Goal: Information Seeking & Learning: Learn about a topic

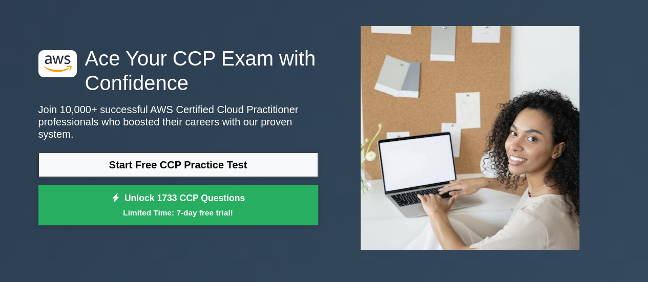
scroll to position [49, 0]
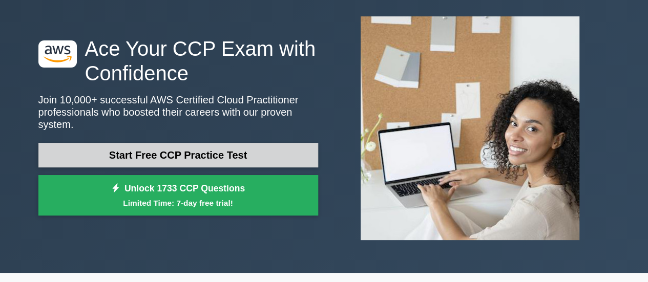
click at [211, 143] on link "Start Free CCP Practice Test" at bounding box center [178, 155] width 280 height 25
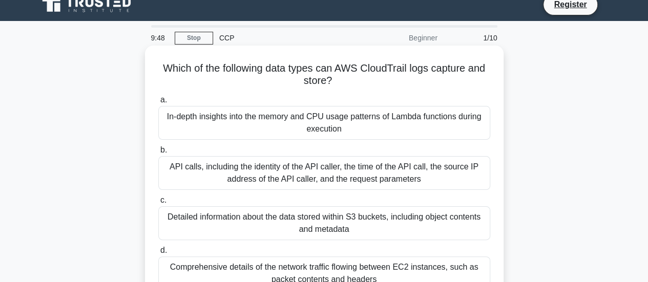
scroll to position [12, 0]
click at [282, 170] on div "API calls, including the identity of the API caller, the time of the API call, …" at bounding box center [324, 173] width 332 height 34
click at [158, 153] on input "b. API calls, including the identity of the API caller, the time of the API cal…" at bounding box center [158, 150] width 0 height 7
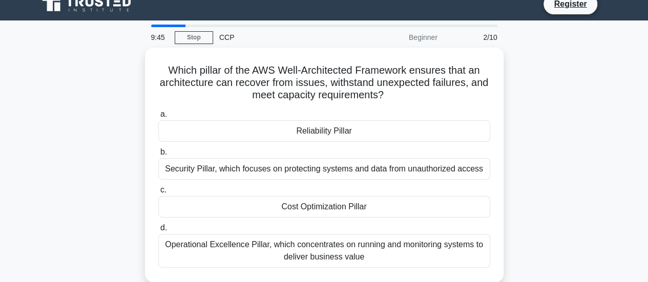
scroll to position [0, 0]
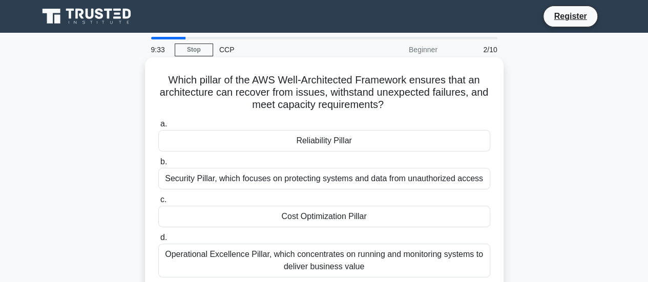
click at [306, 141] on div "Reliability Pillar" at bounding box center [324, 141] width 332 height 22
click at [158, 128] on input "a. Reliability Pillar" at bounding box center [158, 124] width 0 height 7
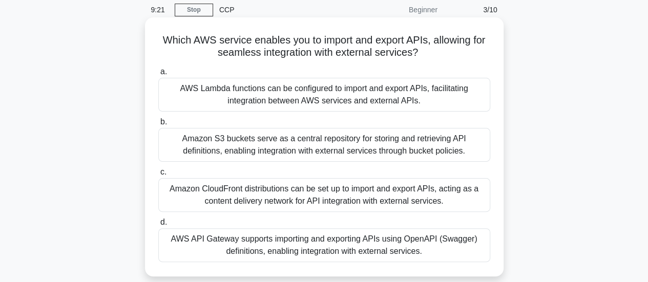
scroll to position [42, 0]
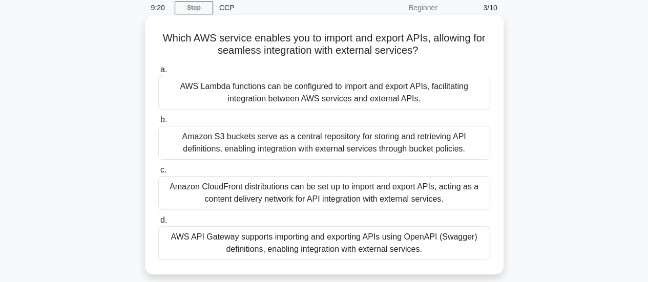
click at [245, 196] on div "Amazon CloudFront distributions can be set up to import and export APIs, acting…" at bounding box center [324, 193] width 332 height 34
click at [158, 174] on input "c. Amazon CloudFront distributions can be set up to import and export APIs, act…" at bounding box center [158, 170] width 0 height 7
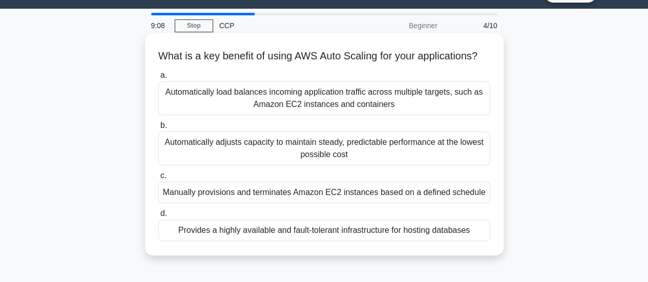
scroll to position [25, 0]
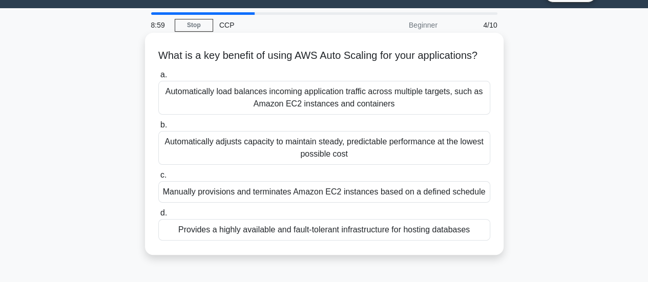
click at [357, 160] on div "Automatically adjusts capacity to maintain steady, predictable performance at t…" at bounding box center [324, 148] width 332 height 34
click at [158, 129] on input "b. Automatically adjusts capacity to maintain steady, predictable performance a…" at bounding box center [158, 125] width 0 height 7
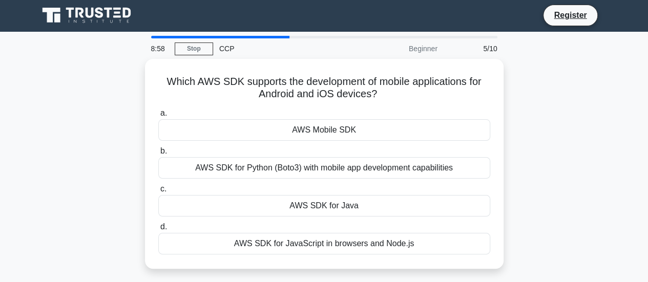
scroll to position [0, 0]
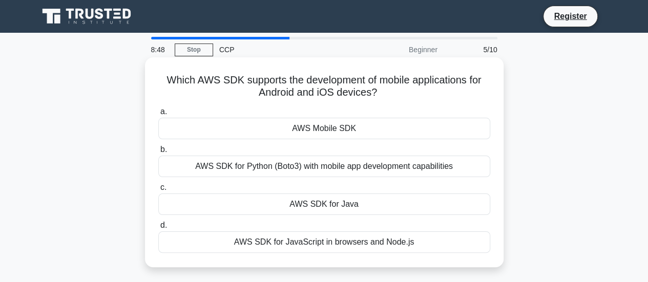
click at [320, 131] on div "AWS Mobile SDK" at bounding box center [324, 129] width 332 height 22
click at [158, 115] on input "a. AWS Mobile SDK" at bounding box center [158, 112] width 0 height 7
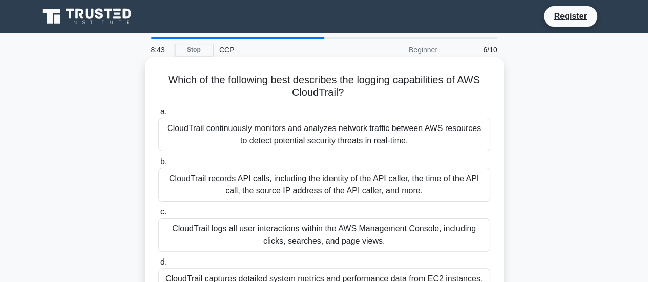
click at [344, 141] on div "CloudTrail continuously monitors and analyzes network traffic between AWS resou…" at bounding box center [324, 135] width 332 height 34
click at [158, 115] on input "a. CloudTrail continuously monitors and analyzes network traffic between AWS re…" at bounding box center [158, 112] width 0 height 7
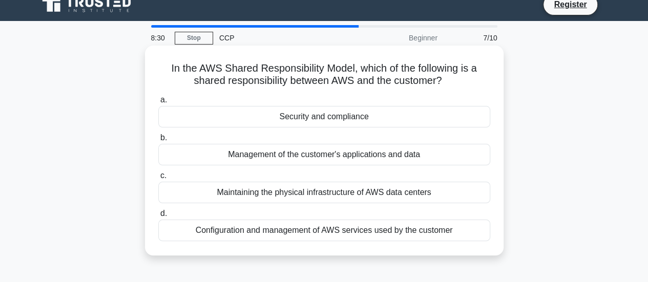
scroll to position [11, 0]
click at [290, 230] on div "Configuration and management of AWS services used by the customer" at bounding box center [324, 231] width 332 height 22
click at [158, 218] on input "d. Configuration and management of AWS services used by the customer" at bounding box center [158, 214] width 0 height 7
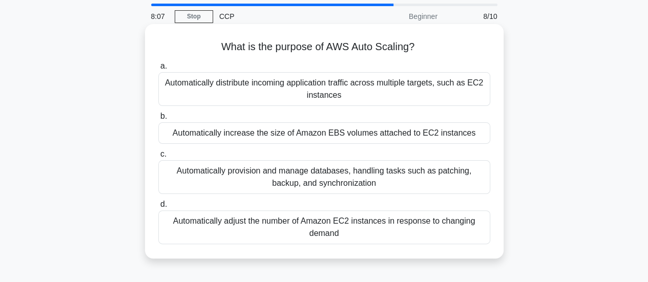
scroll to position [37, 0]
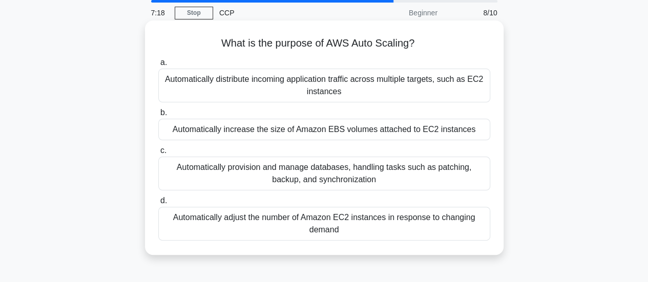
click at [335, 222] on div "Automatically adjust the number of Amazon EC2 instances in response to changing…" at bounding box center [324, 224] width 332 height 34
click at [158, 205] on input "d. Automatically adjust the number of Amazon EC2 instances in response to chang…" at bounding box center [158, 201] width 0 height 7
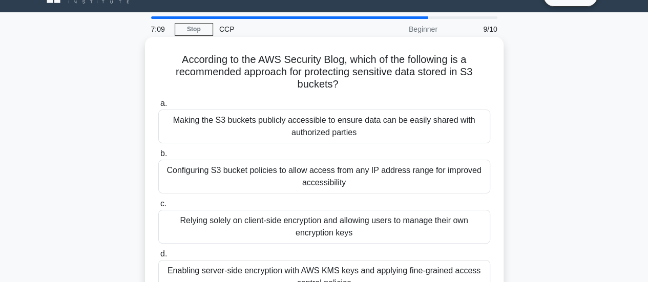
scroll to position [24, 0]
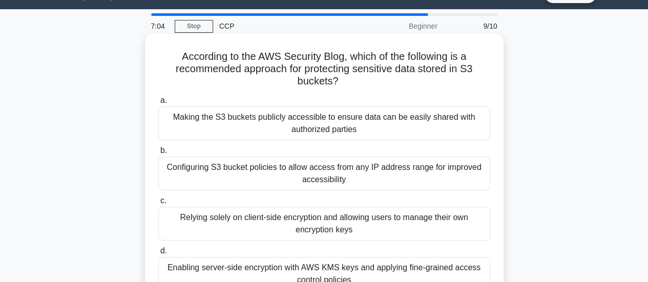
click at [318, 179] on div "Configuring S3 bucket policies to allow access from any IP address range for im…" at bounding box center [324, 174] width 332 height 34
click at [158, 154] on input "b. Configuring S3 bucket policies to allow access from any IP address range for…" at bounding box center [158, 151] width 0 height 7
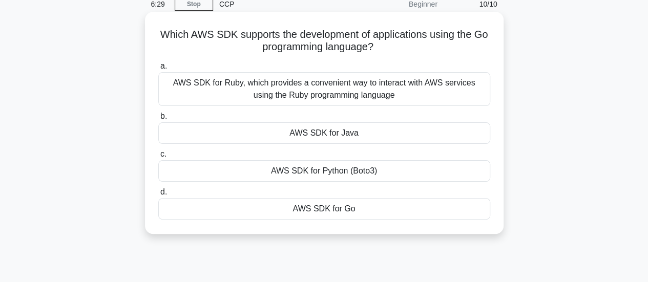
scroll to position [46, 0]
click at [339, 213] on div "AWS SDK for Go" at bounding box center [324, 209] width 332 height 22
click at [158, 195] on input "d. AWS SDK for Go" at bounding box center [158, 192] width 0 height 7
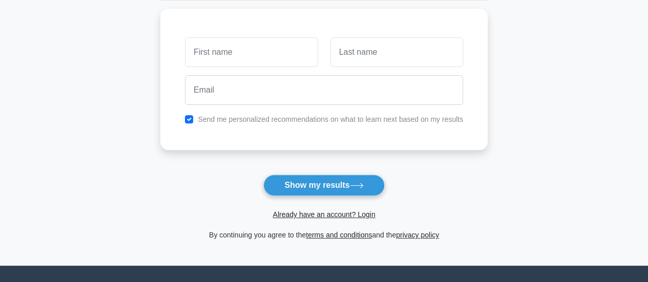
scroll to position [136, 0]
